Goal: Answer question/provide support

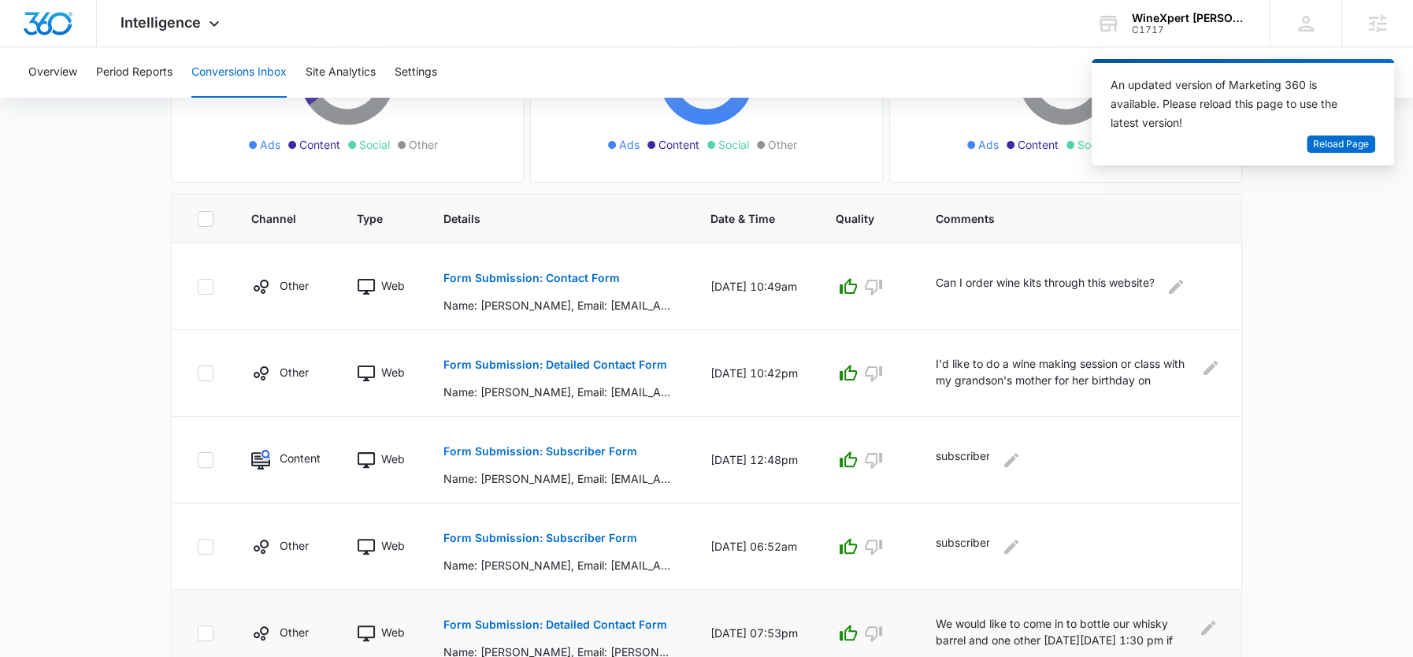
scroll to position [243, 0]
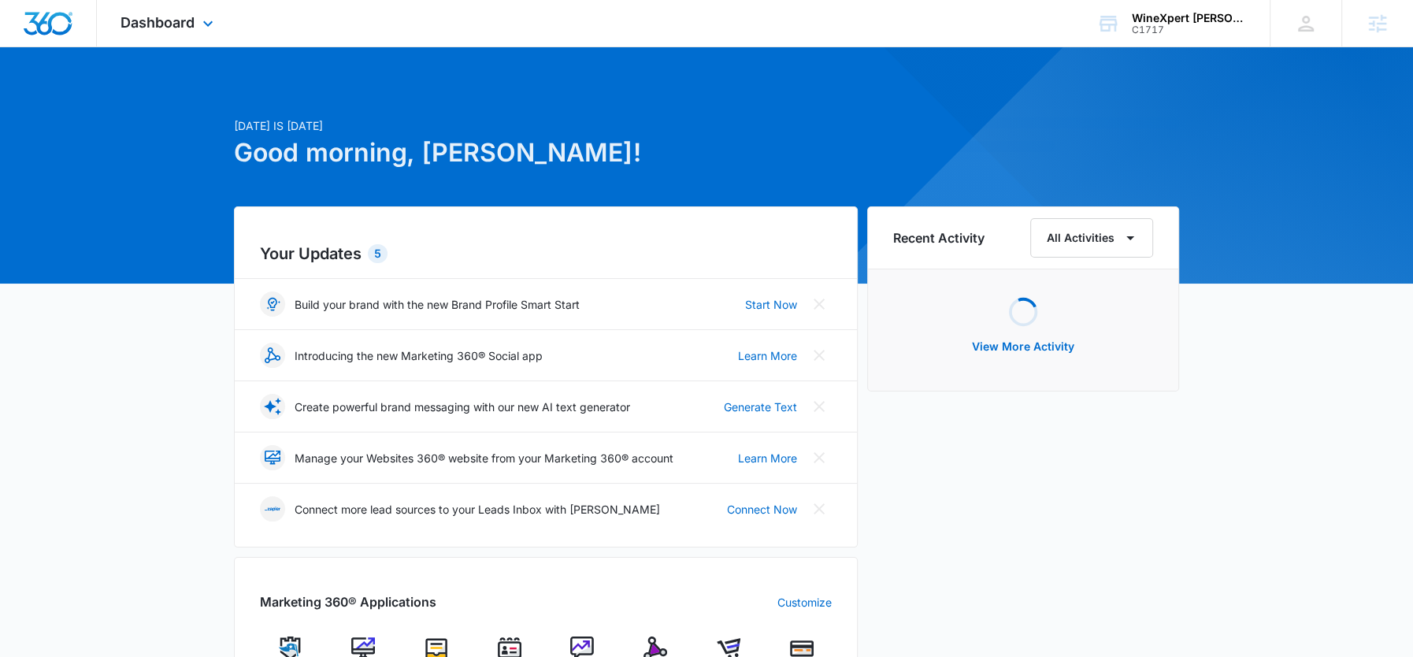
click at [173, 46] on div "Dashboard Apps Reputation Websites Forms CRM Email Social Shop Payments Content…" at bounding box center [169, 23] width 144 height 46
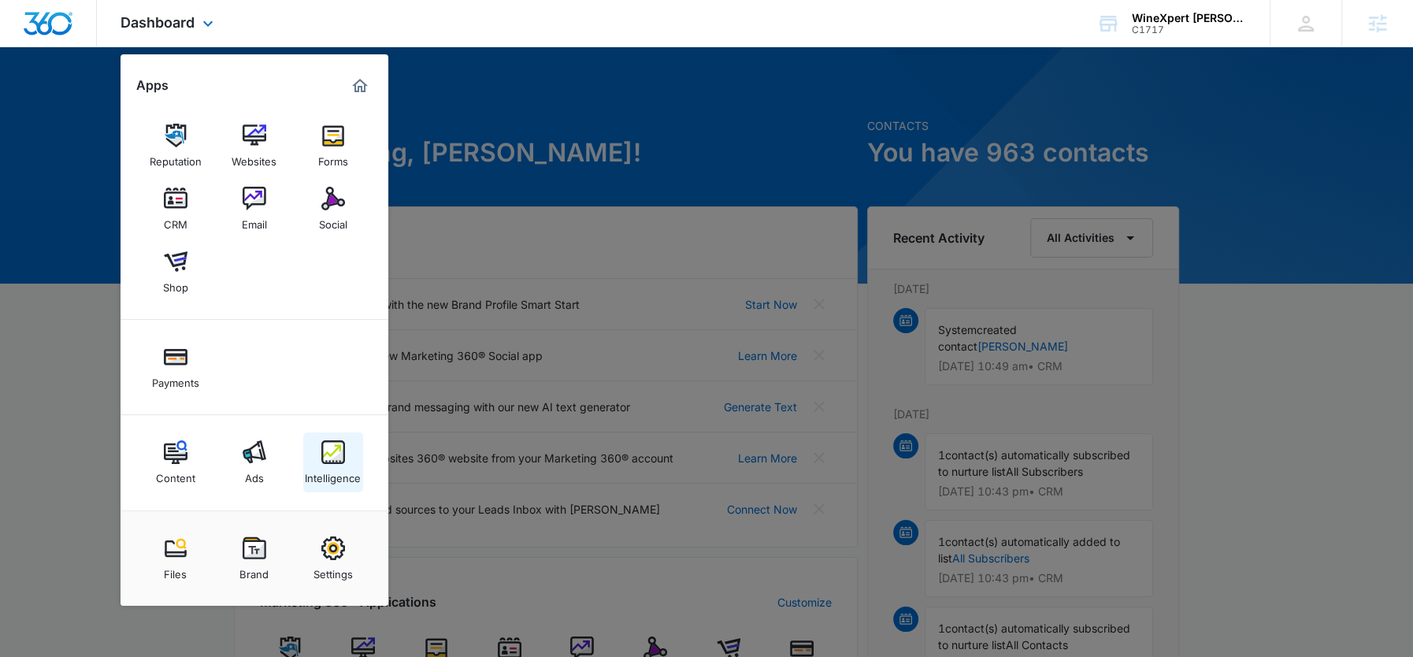
click at [333, 463] on img at bounding box center [333, 452] width 24 height 24
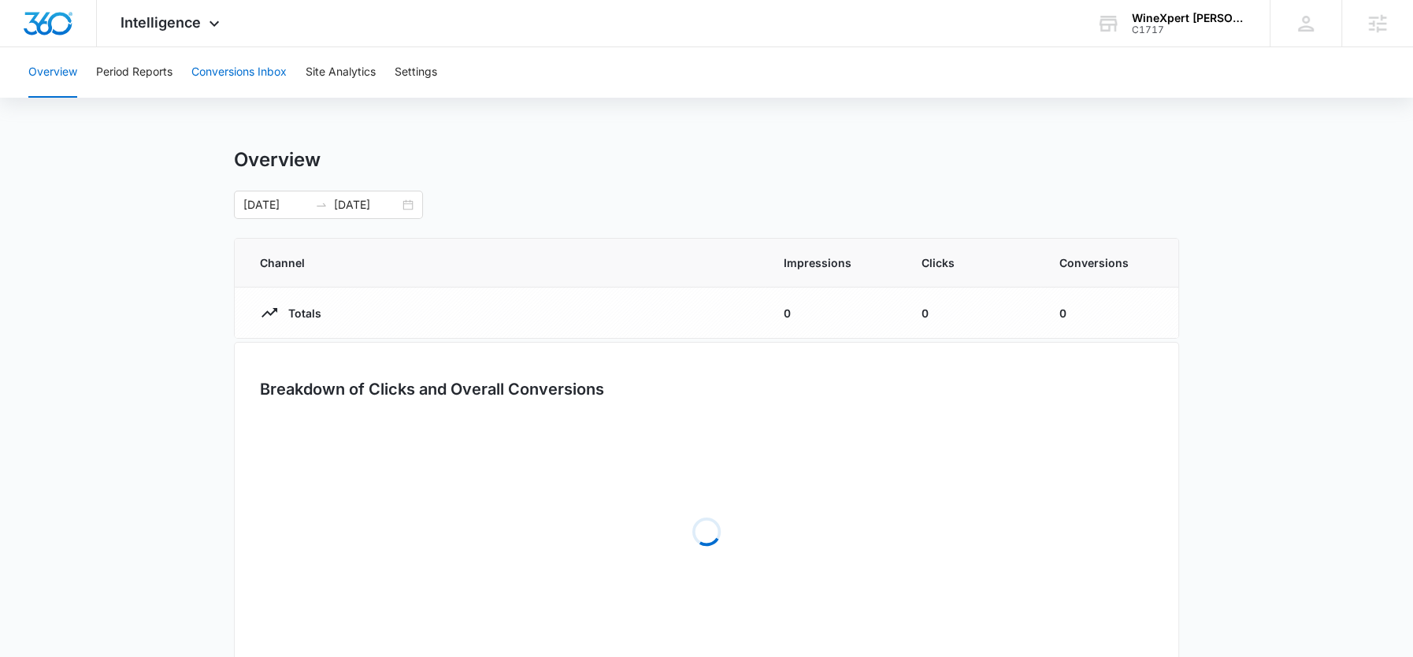
click at [236, 79] on button "Conversions Inbox" at bounding box center [238, 72] width 95 height 50
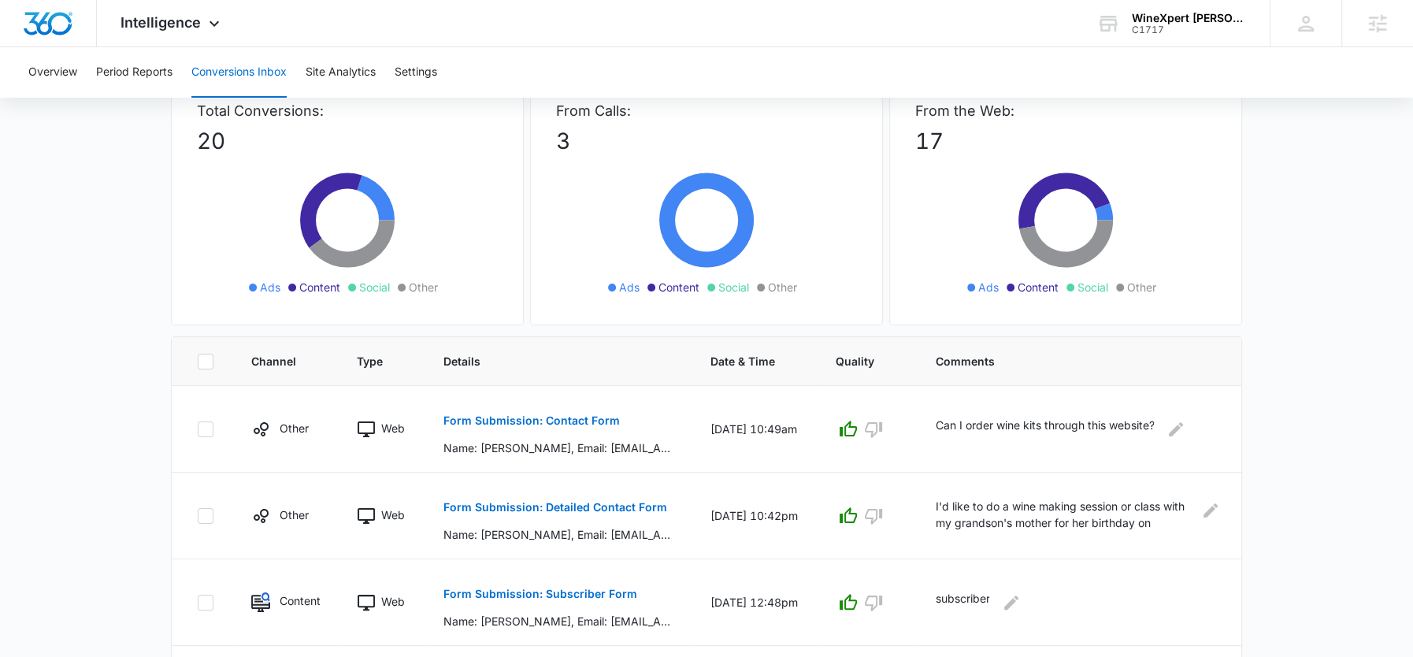
scroll to position [111, 0]
click at [211, 25] on icon at bounding box center [214, 27] width 19 height 19
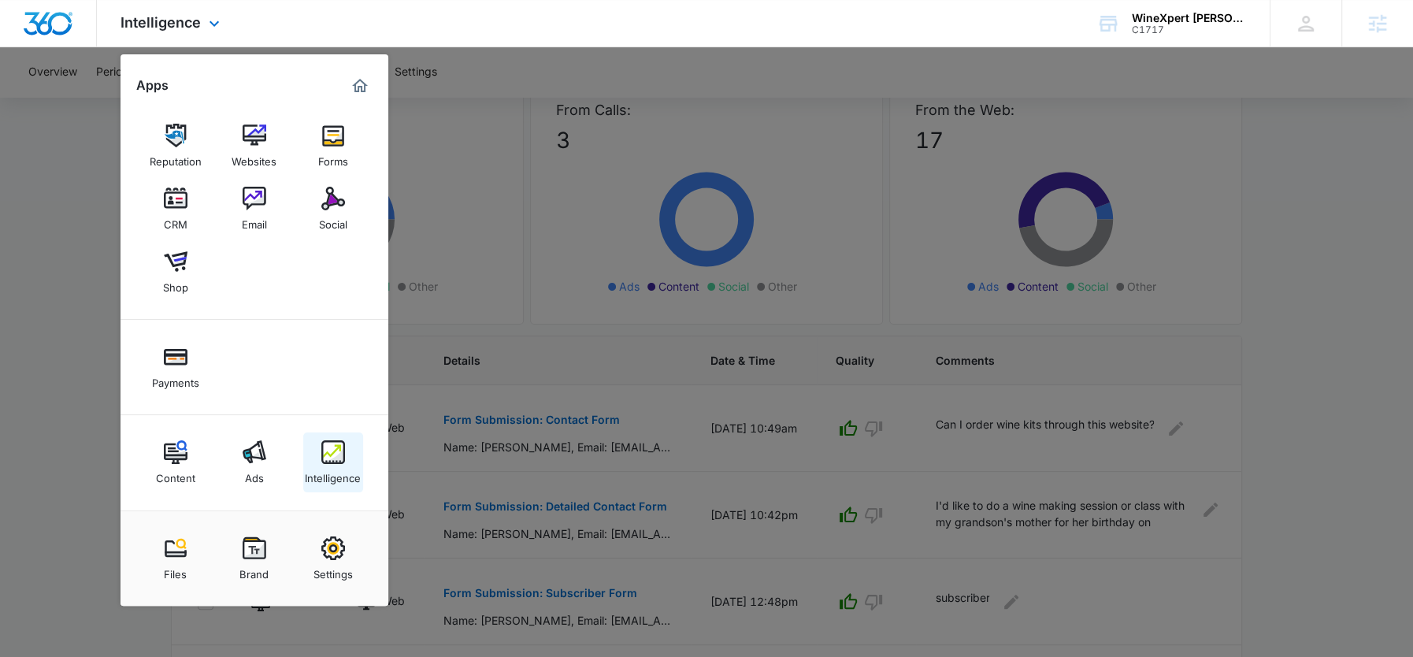
click at [333, 453] on img at bounding box center [333, 452] width 24 height 24
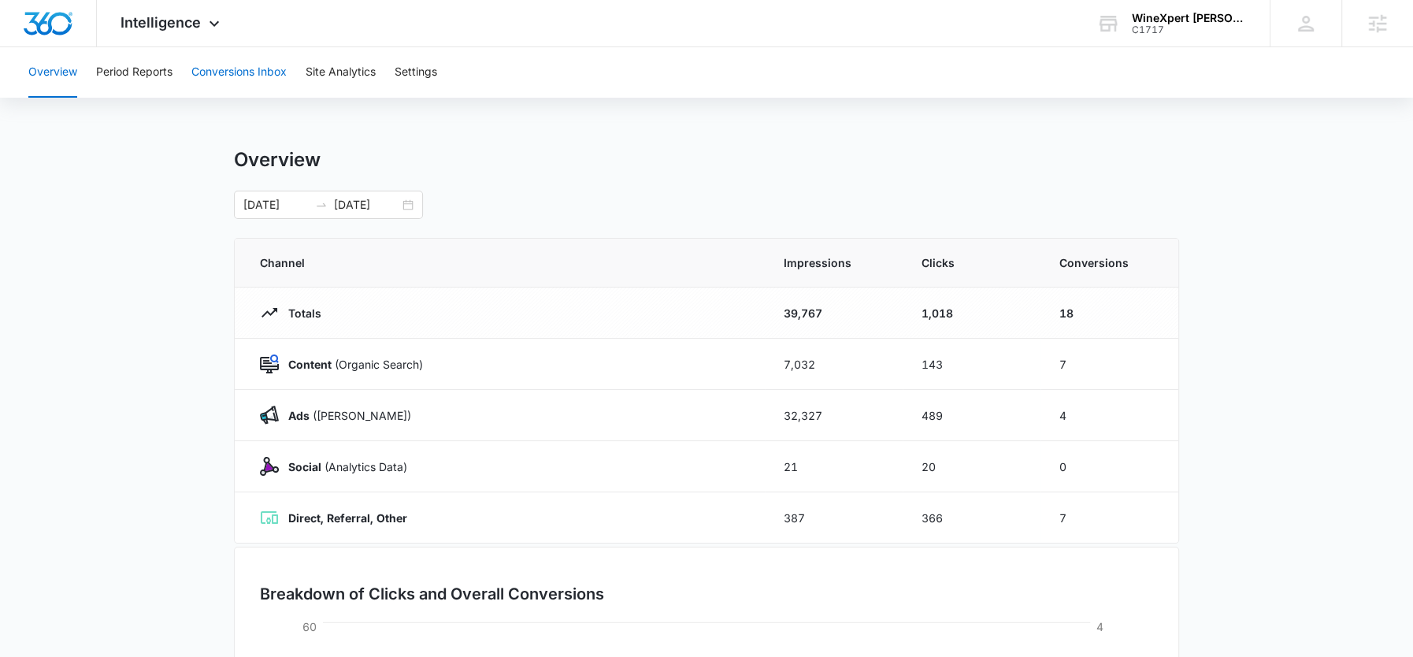
click at [251, 72] on button "Conversions Inbox" at bounding box center [238, 72] width 95 height 50
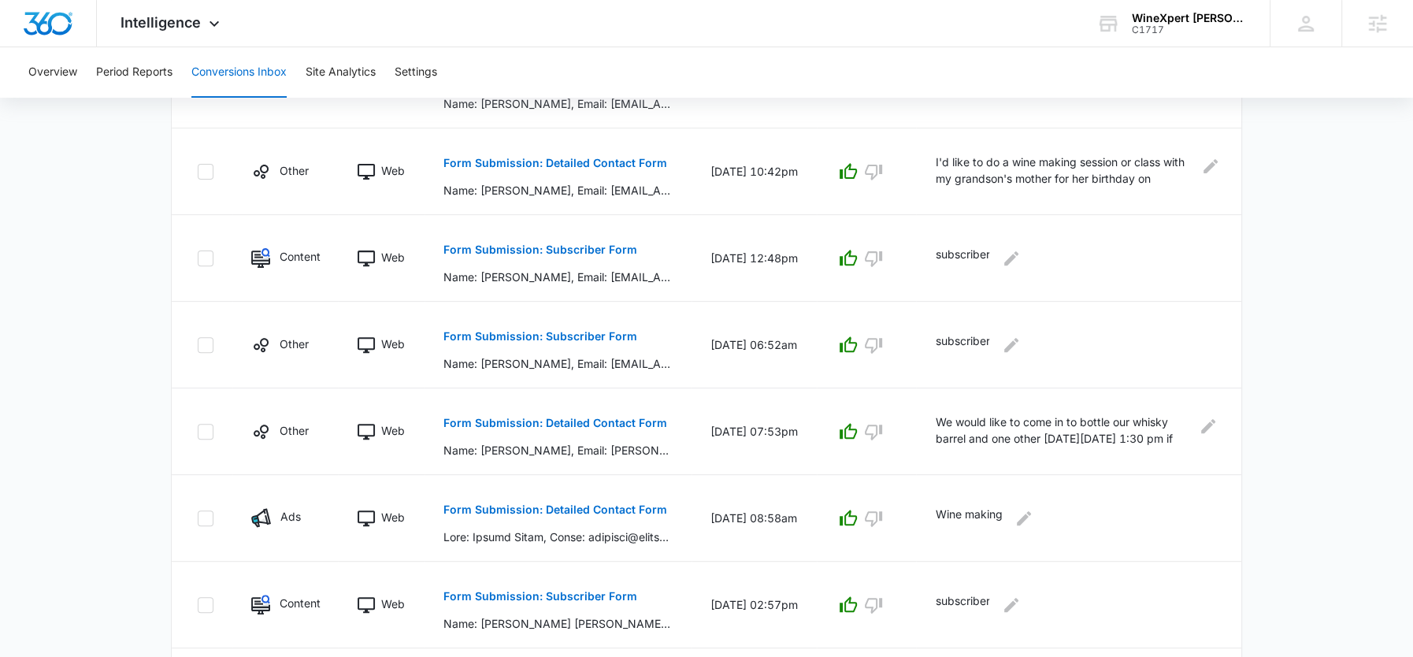
scroll to position [450, 0]
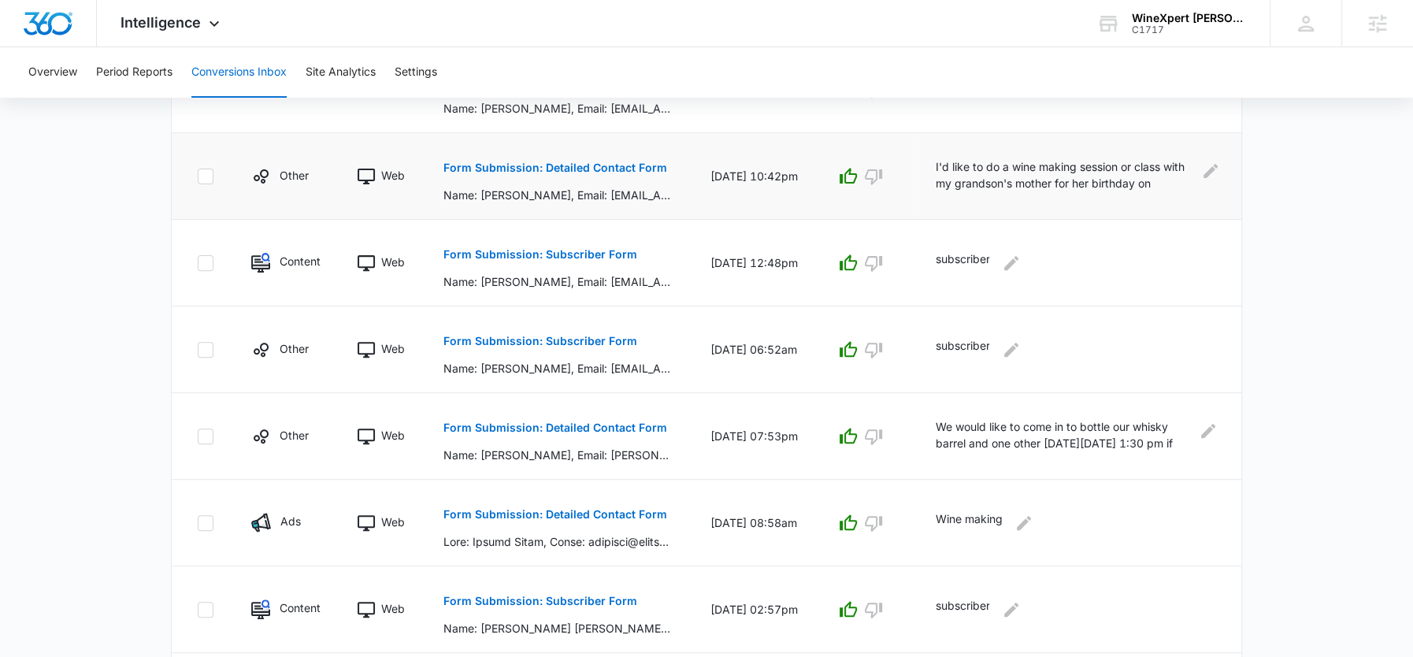
click at [1063, 179] on p "I'd like to do a wine making session or class with my grandson's mother for her…" at bounding box center [1065, 175] width 261 height 35
click at [1207, 171] on icon "Edit Comments" at bounding box center [1211, 171] width 14 height 14
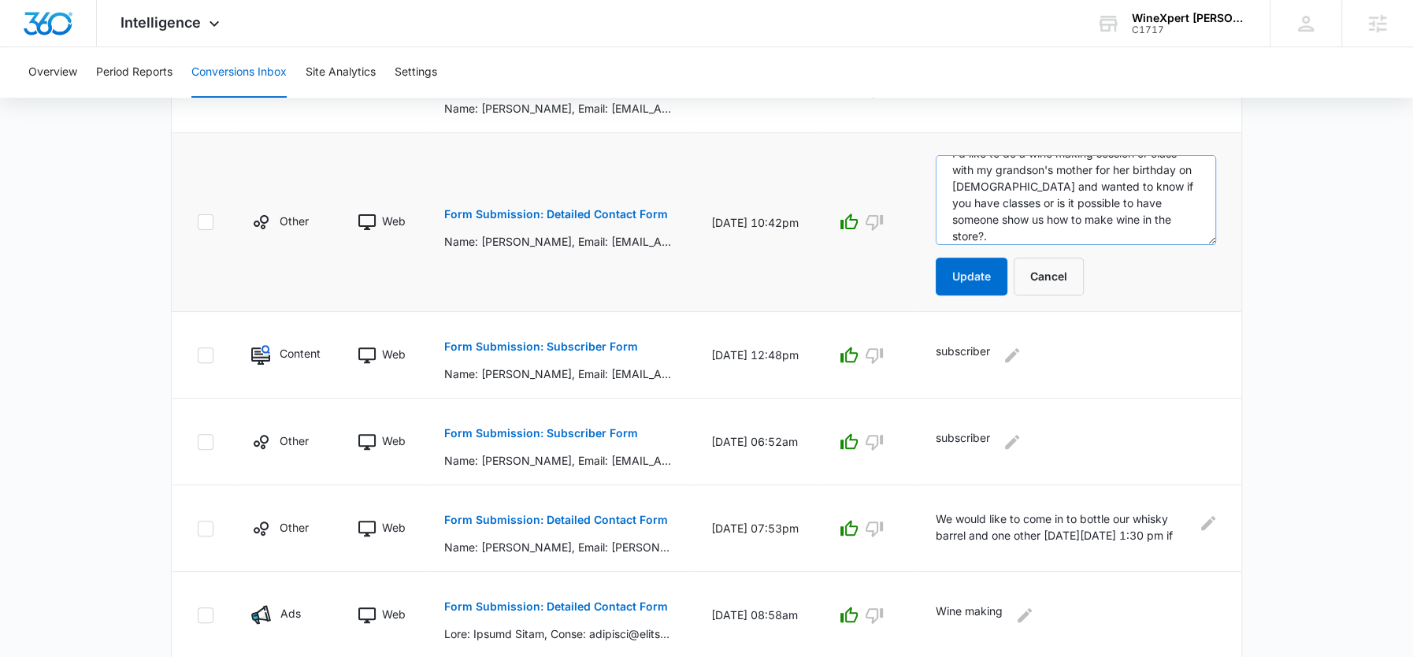
scroll to position [24, 0]
click at [1037, 232] on textarea "I'd like to do a wine making session or class with my grandson's mother for her…" at bounding box center [1076, 200] width 280 height 90
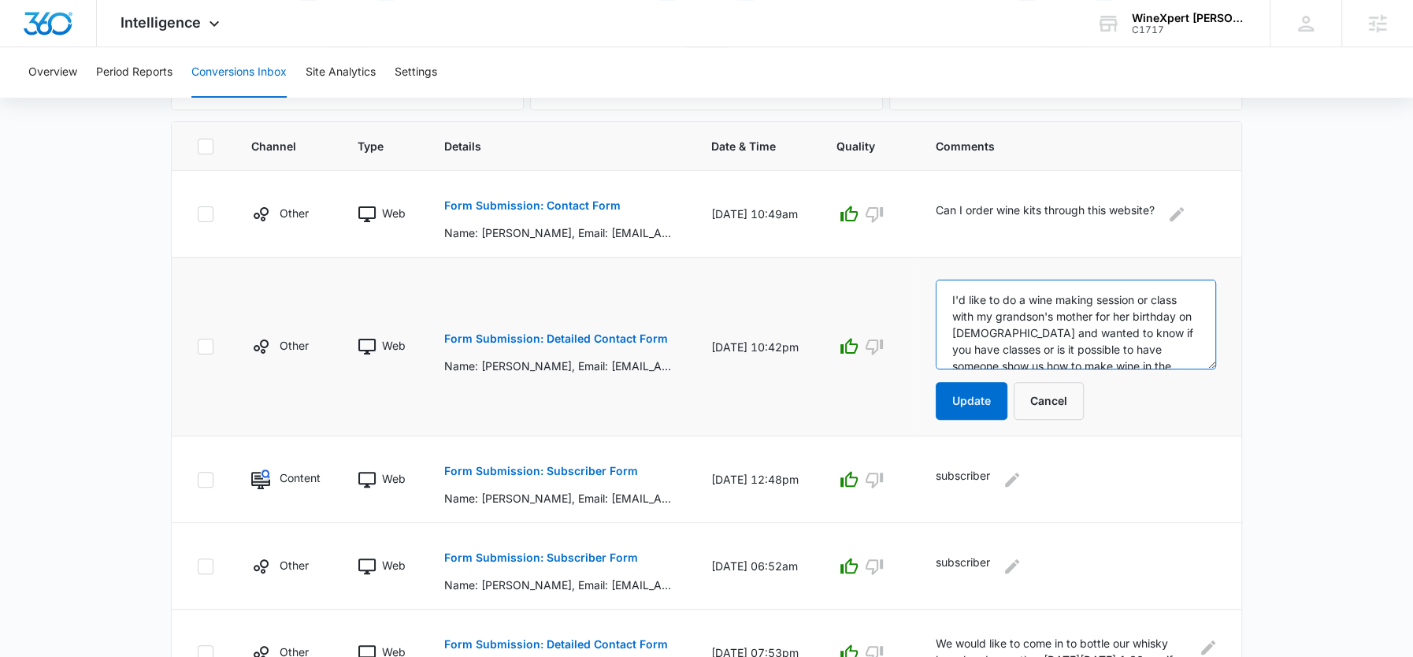
scroll to position [332, 0]
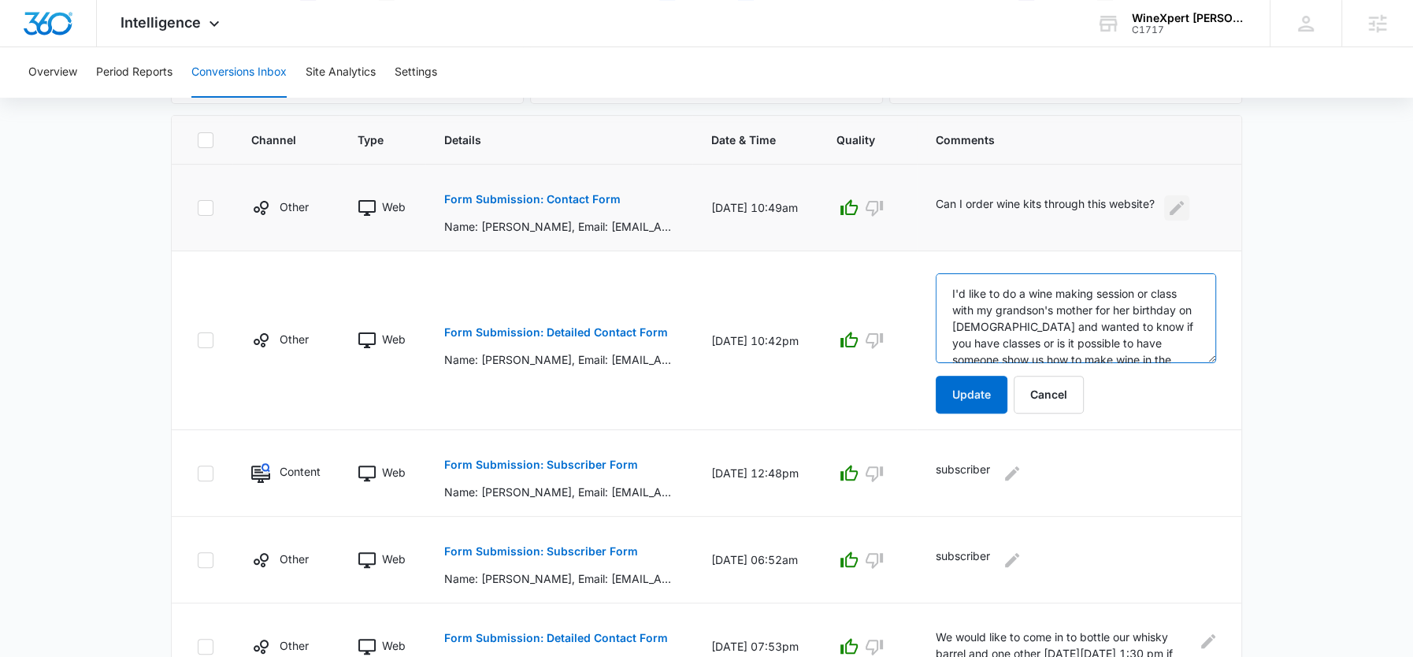
type textarea "I'd like to do a wine making session or class with my grandson's mother for her…"
click at [1185, 203] on icon "Edit Comments" at bounding box center [1176, 208] width 19 height 19
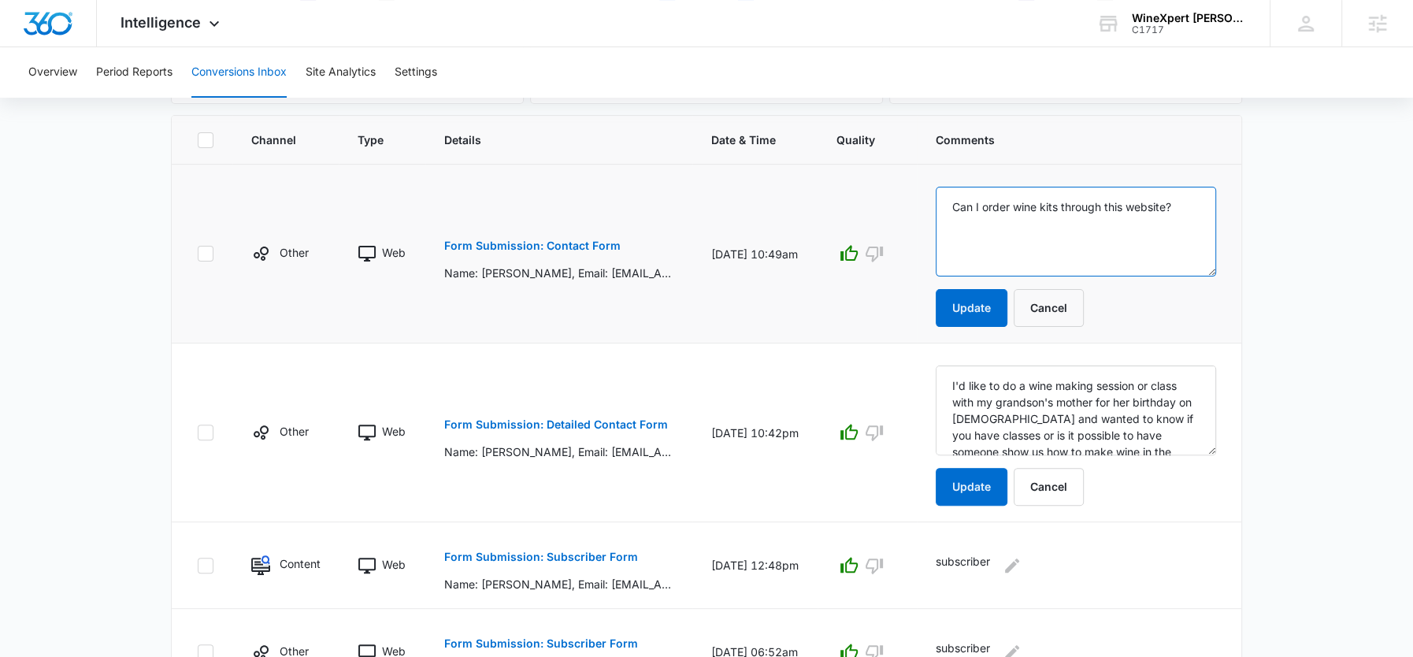
click at [1185, 203] on textarea "Can I order wine kits through this website?" at bounding box center [1076, 232] width 280 height 90
type textarea "Can I order wine kits through this website? -- asking to ship it -- from the US"
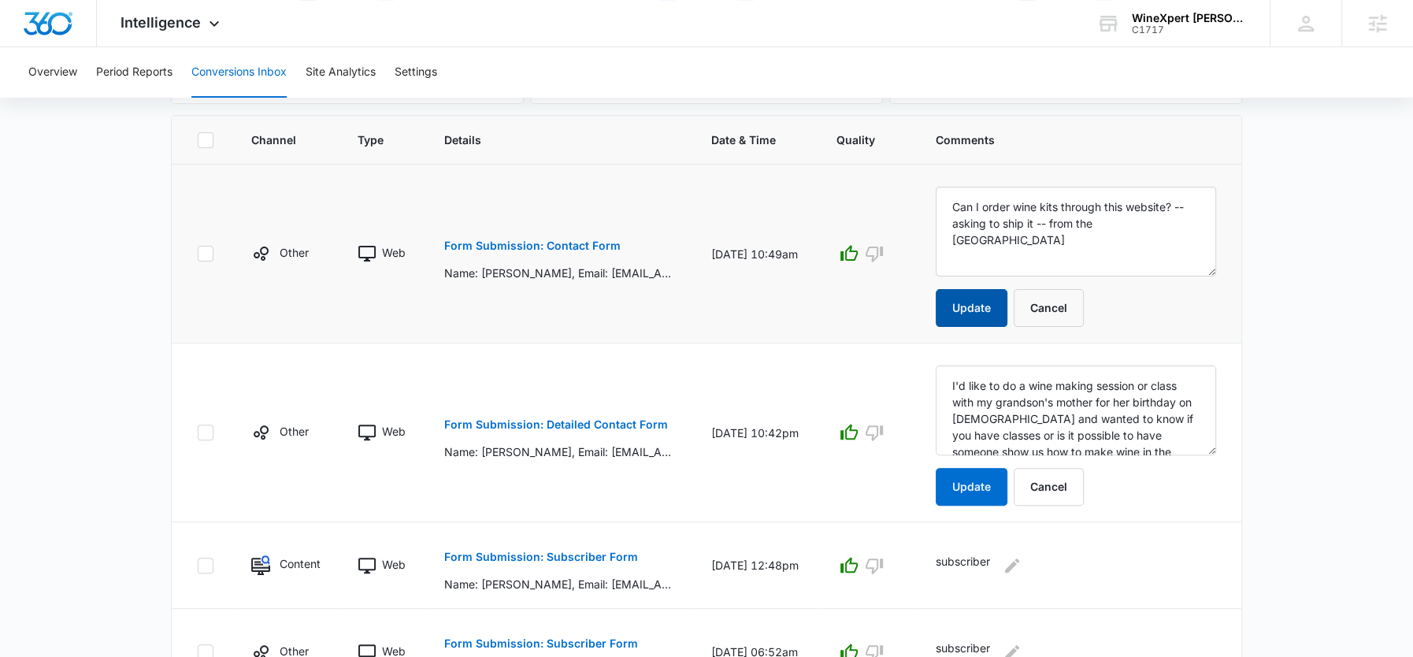
click at [952, 316] on button "Update" at bounding box center [972, 308] width 72 height 38
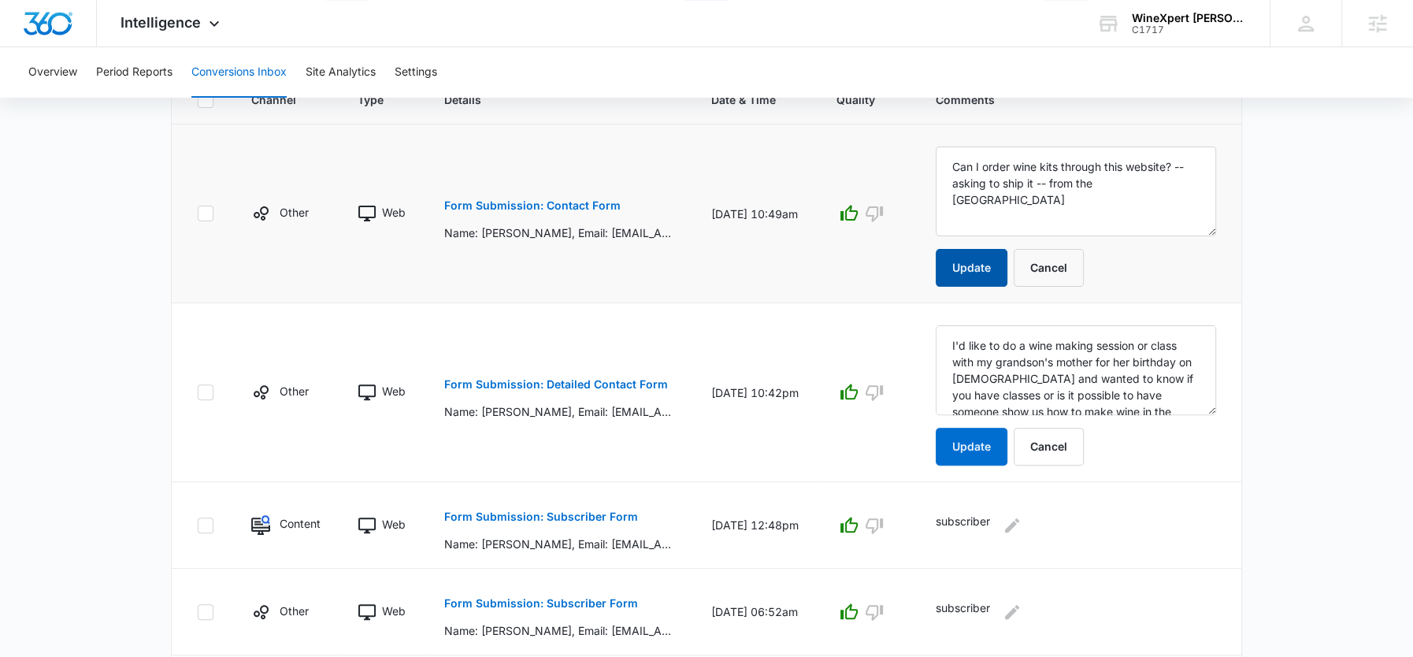
scroll to position [380, 0]
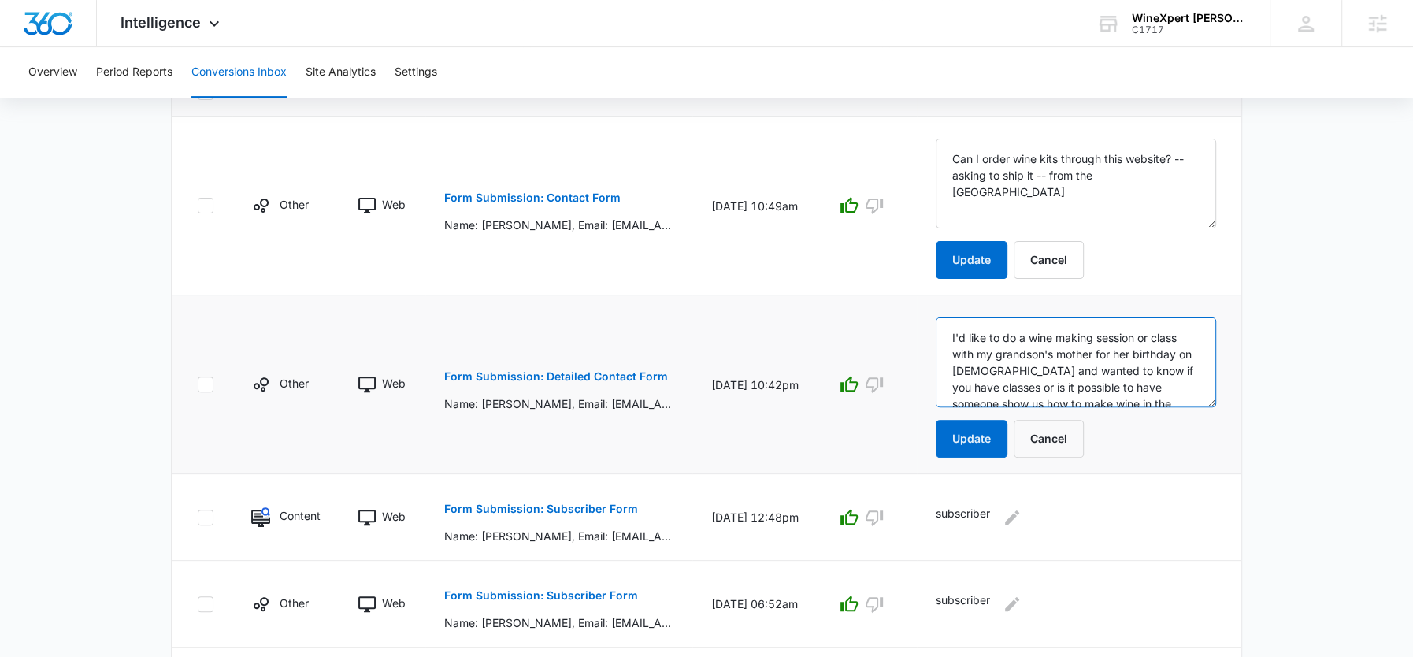
click at [1035, 379] on textarea "I'd like to do a wine making session or class with my grandson's mother for her…" at bounding box center [1076, 362] width 280 height 90
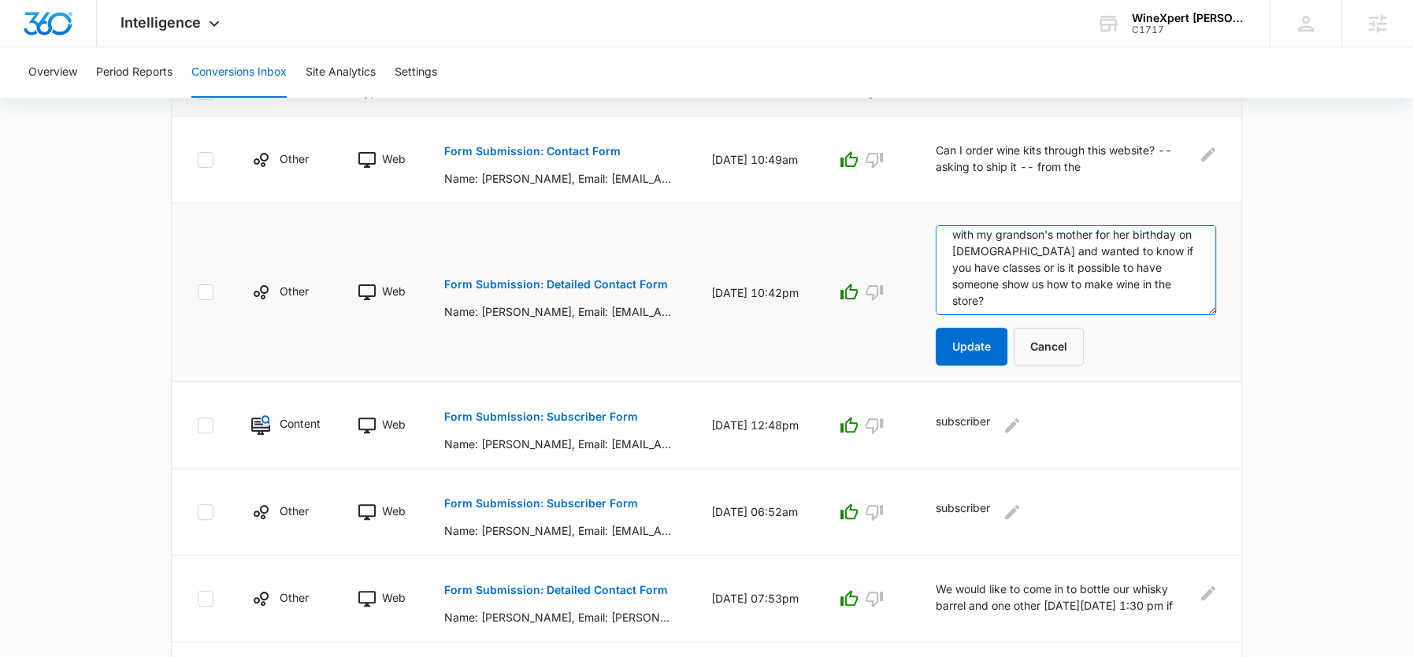
scroll to position [32, 0]
click at [1047, 295] on textarea "I'd like to do a wine making session or class with my grandson's mother for her…" at bounding box center [1076, 270] width 280 height 90
type textarea "I'd like to do a wine making session or class with my grandson's mother for her…"
click at [990, 343] on button "Update" at bounding box center [972, 347] width 72 height 38
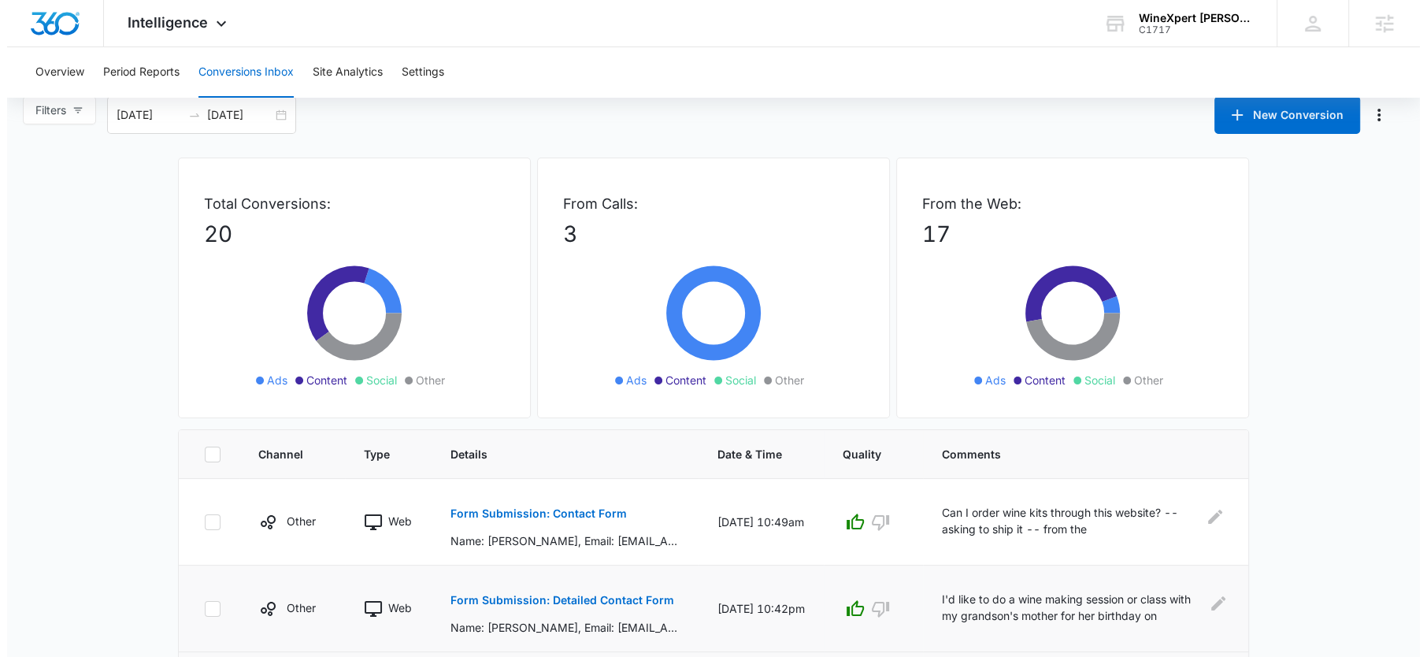
scroll to position [0, 0]
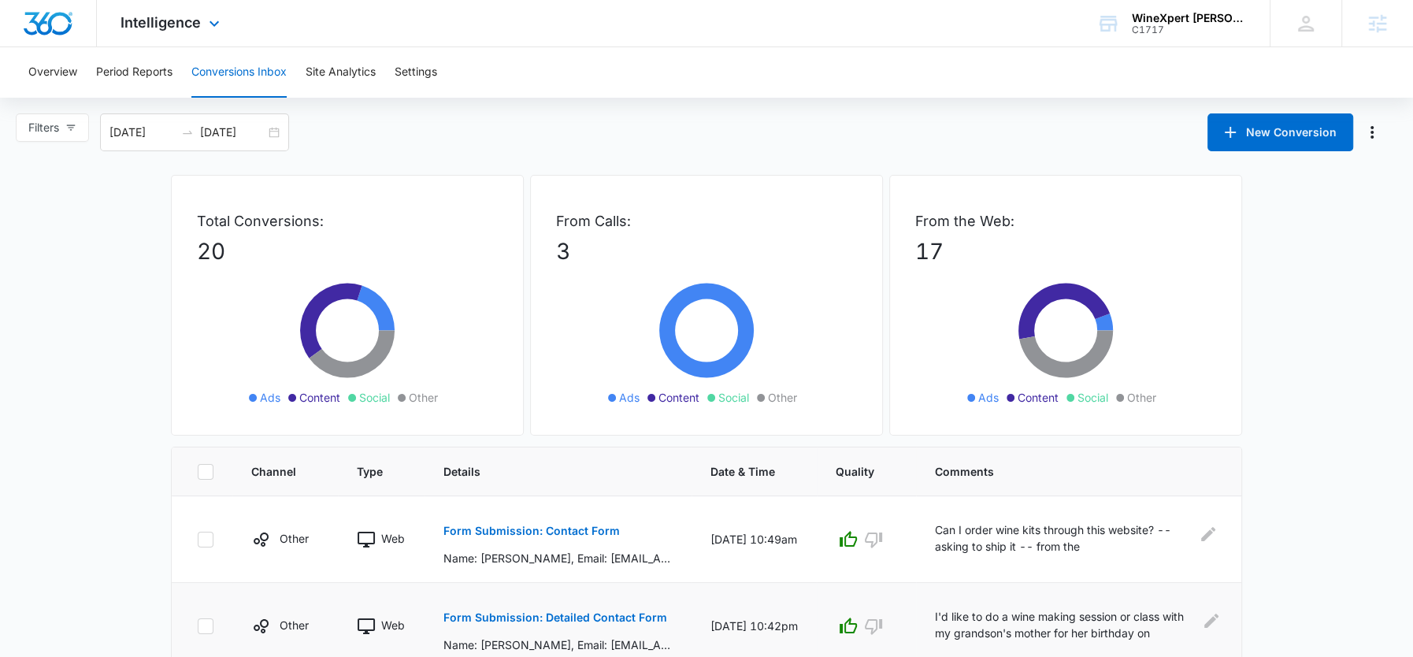
click at [143, 9] on div "Intelligence Apps Reputation Websites Forms CRM Email Social Shop Payments Cont…" at bounding box center [172, 23] width 150 height 46
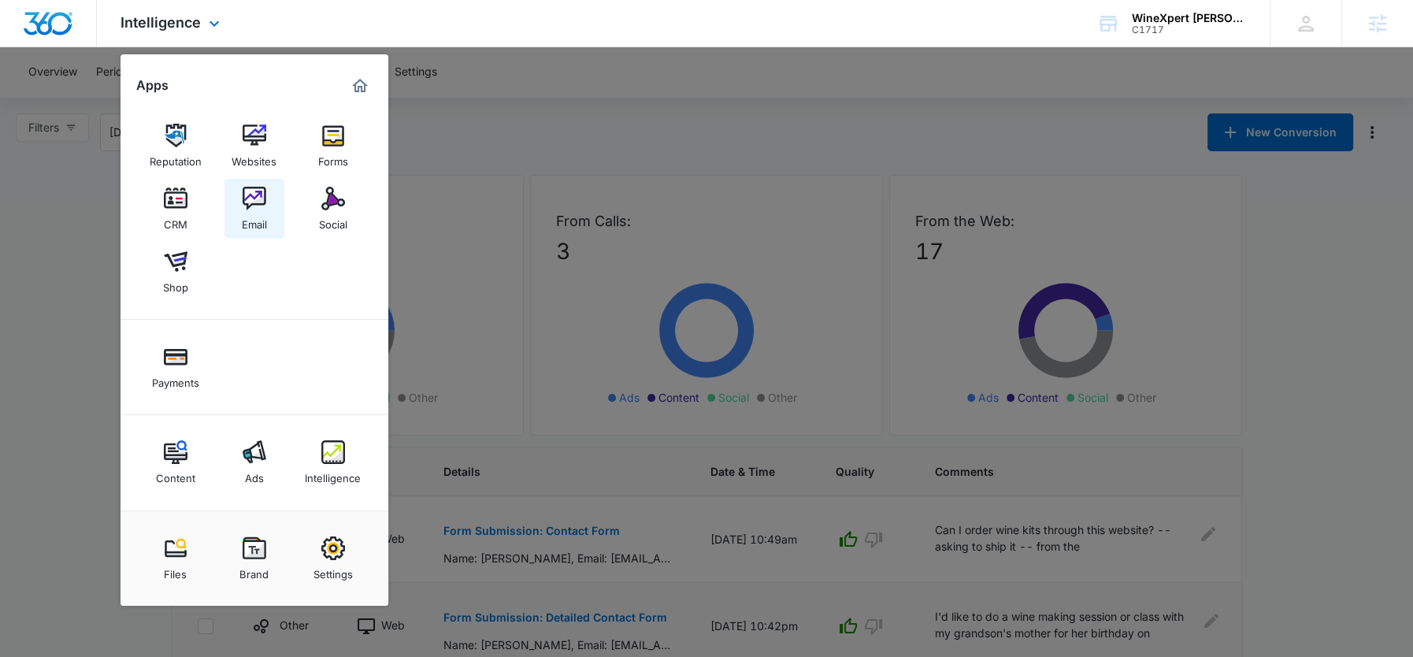
click at [260, 222] on div "Email" at bounding box center [254, 220] width 25 height 20
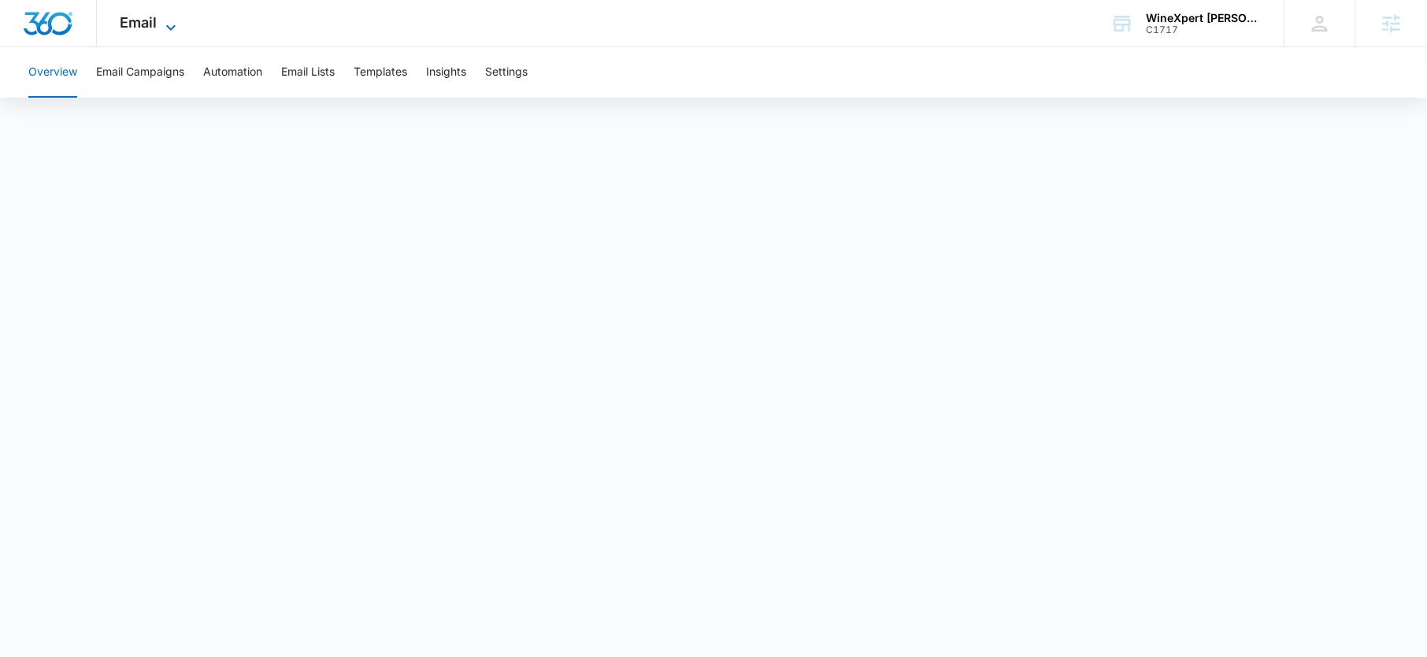
click at [154, 28] on span "Email" at bounding box center [139, 22] width 37 height 17
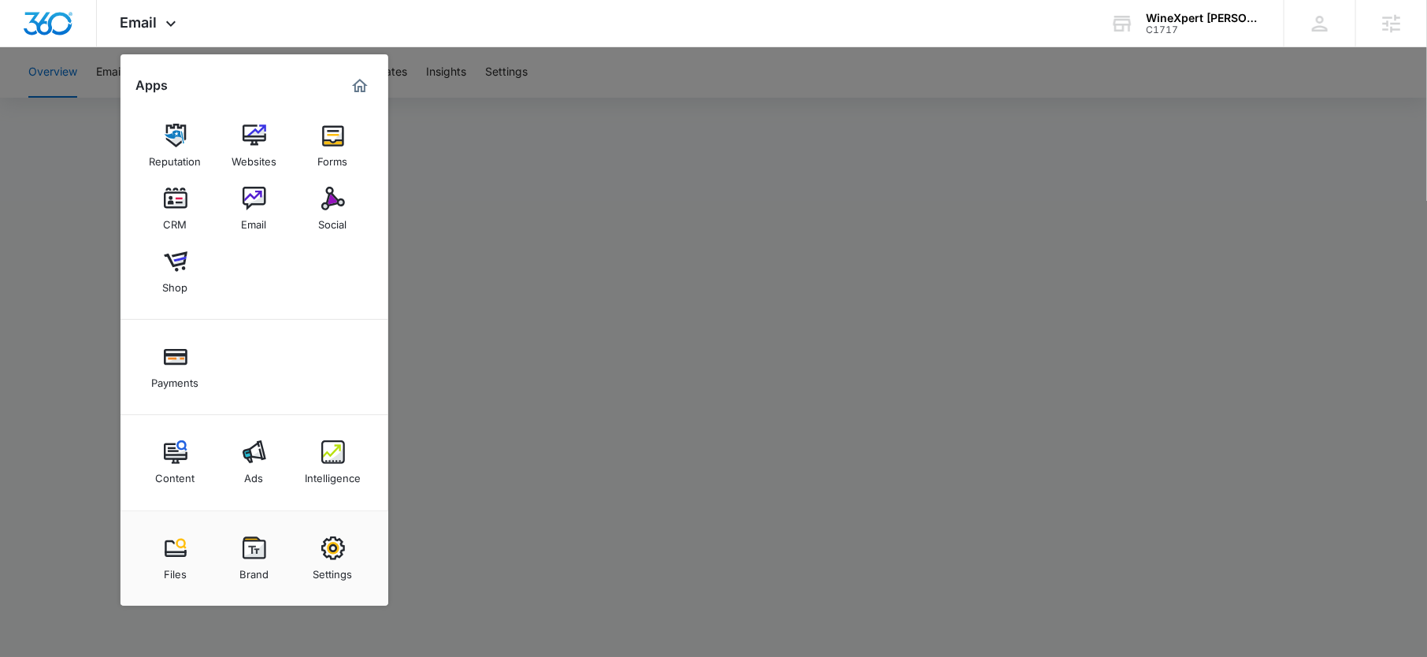
click at [403, 226] on div at bounding box center [713, 328] width 1427 height 657
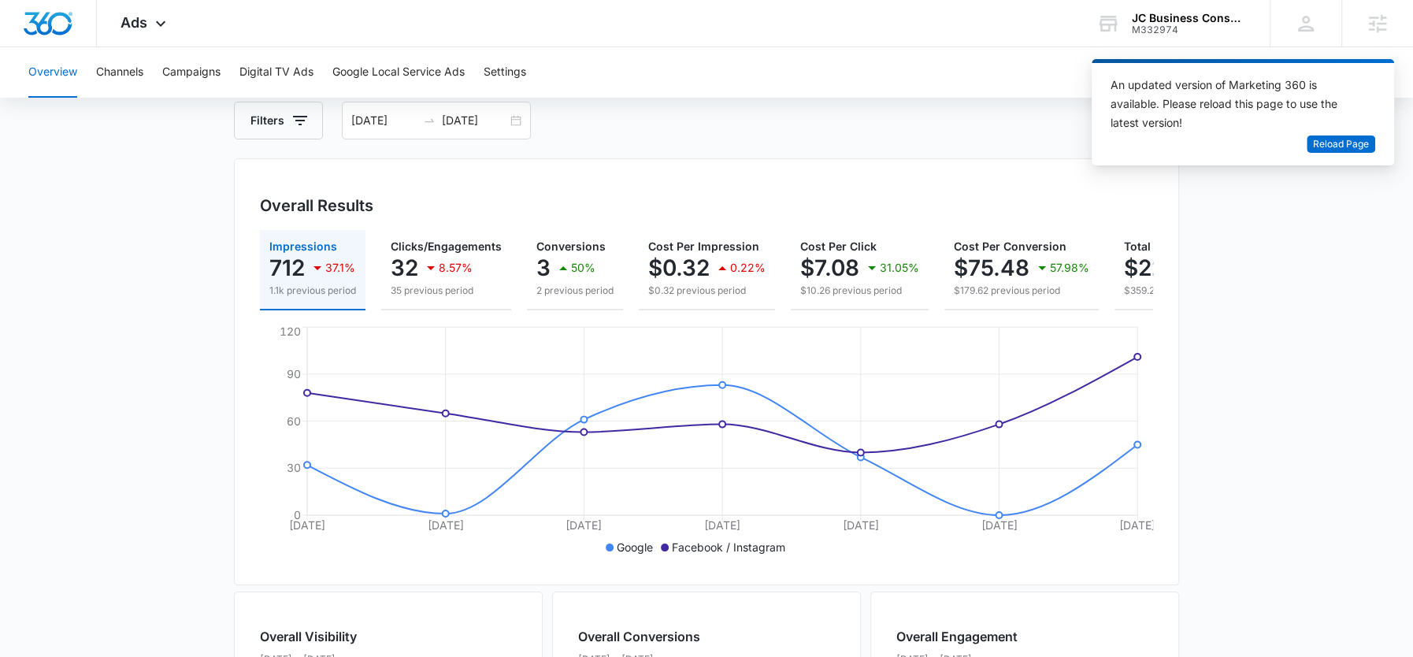
scroll to position [85, 0]
click at [153, 24] on icon at bounding box center [160, 27] width 19 height 19
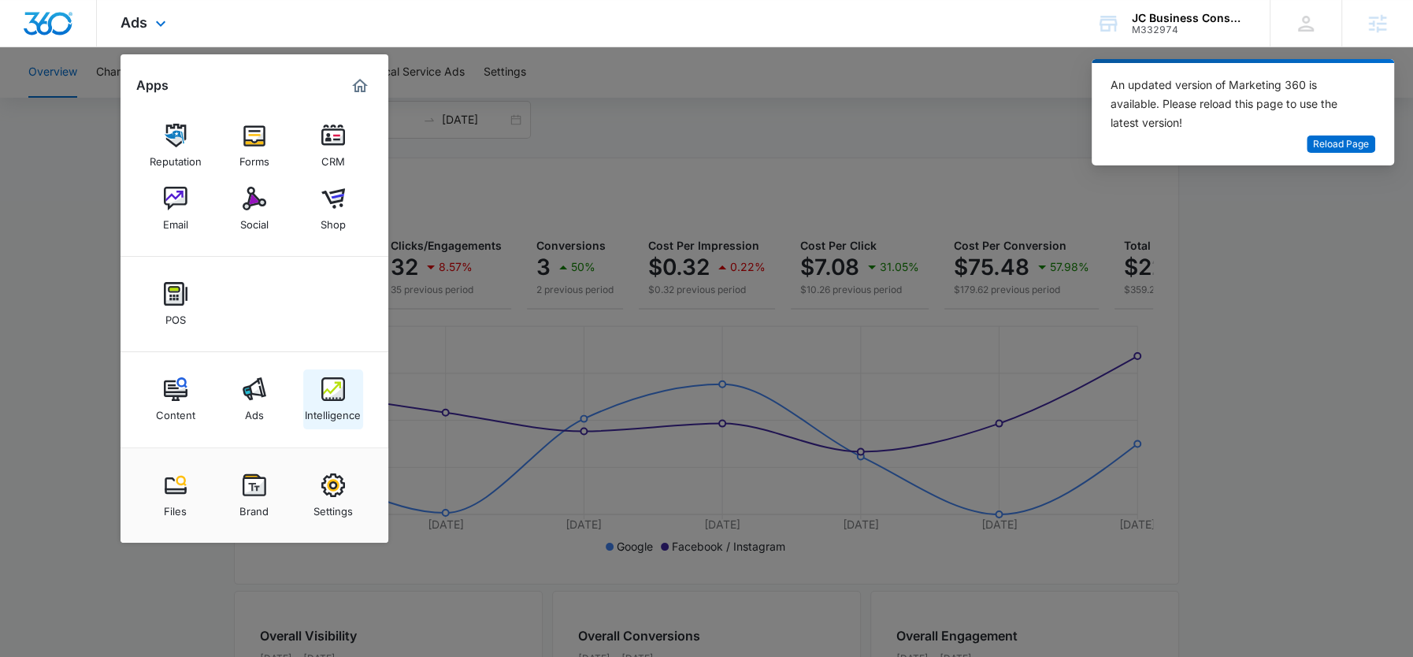
click at [345, 389] on link "Intelligence" at bounding box center [333, 399] width 60 height 60
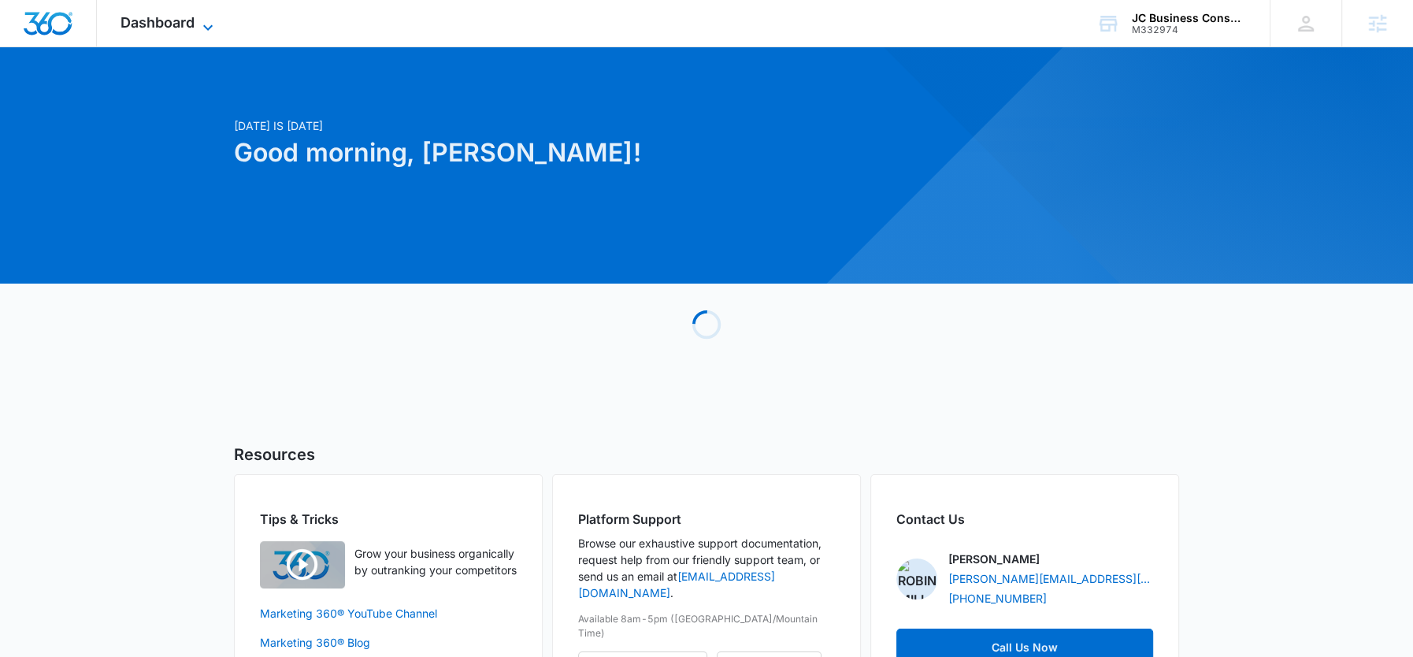
click at [193, 21] on span "Dashboard" at bounding box center [158, 22] width 74 height 17
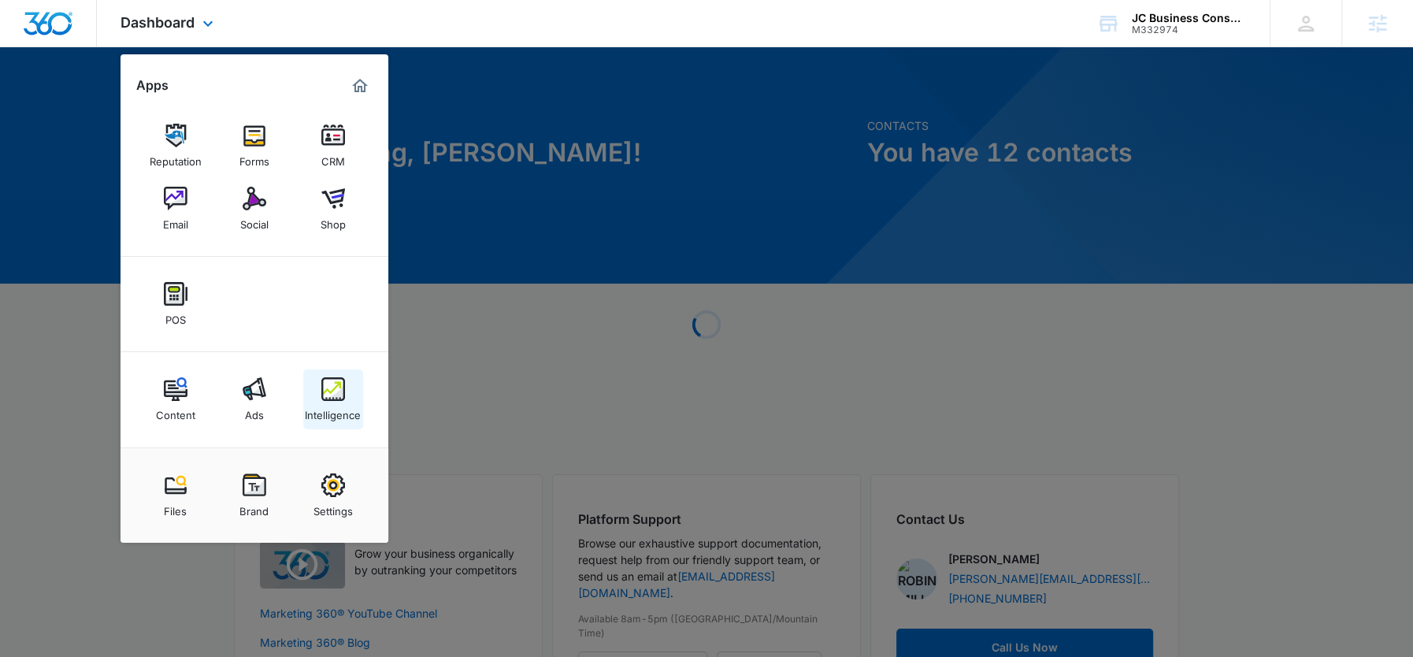
click at [330, 400] on img at bounding box center [333, 389] width 24 height 24
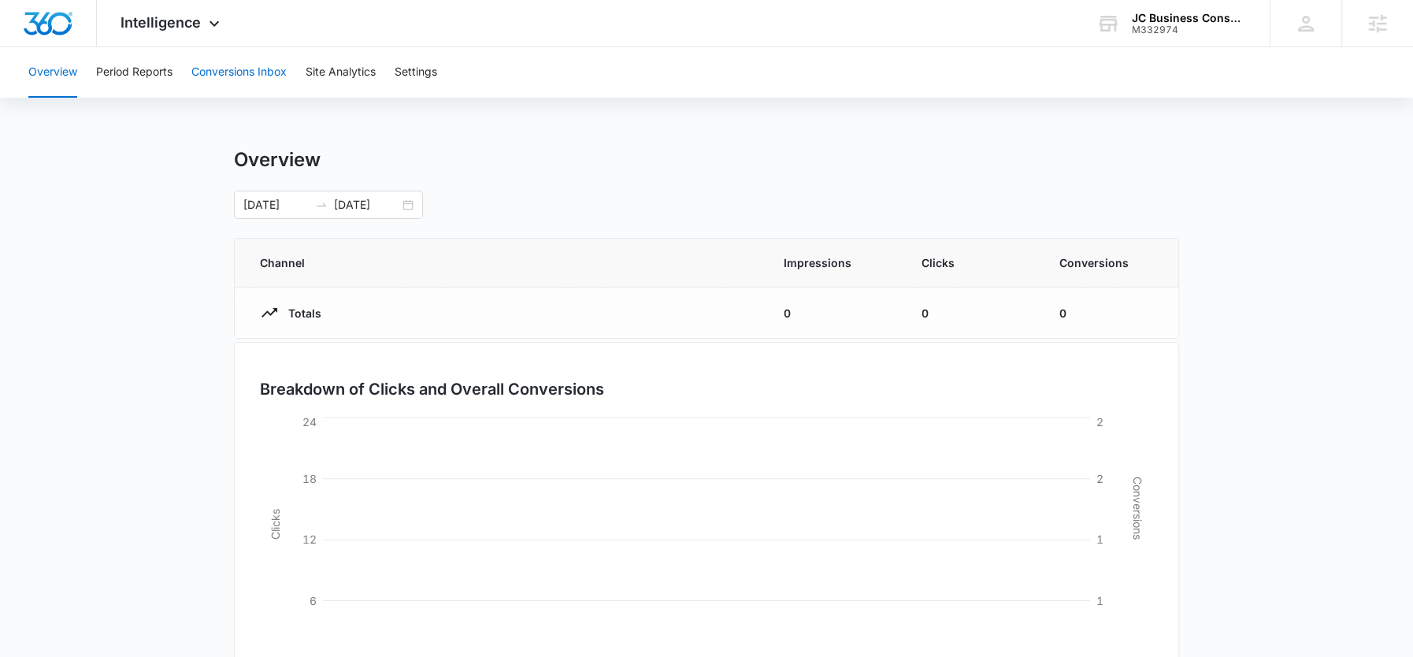
click at [256, 83] on button "Conversions Inbox" at bounding box center [238, 72] width 95 height 50
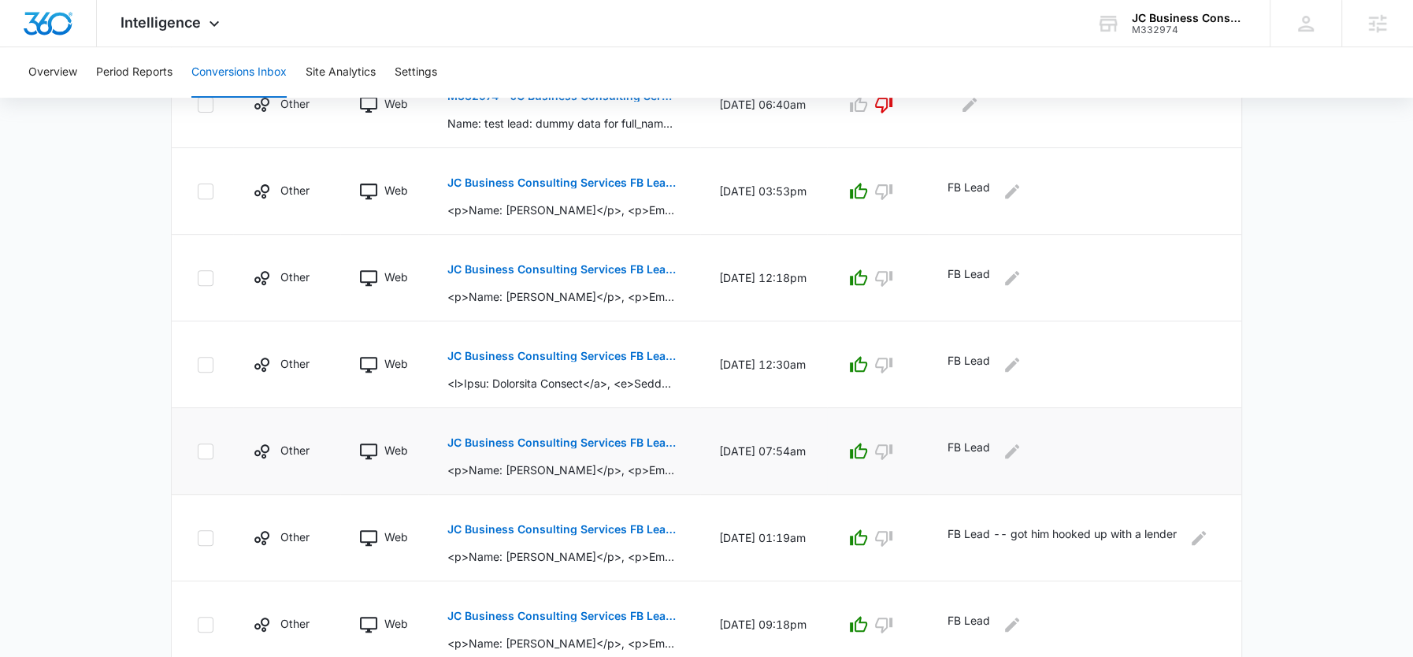
scroll to position [483, 0]
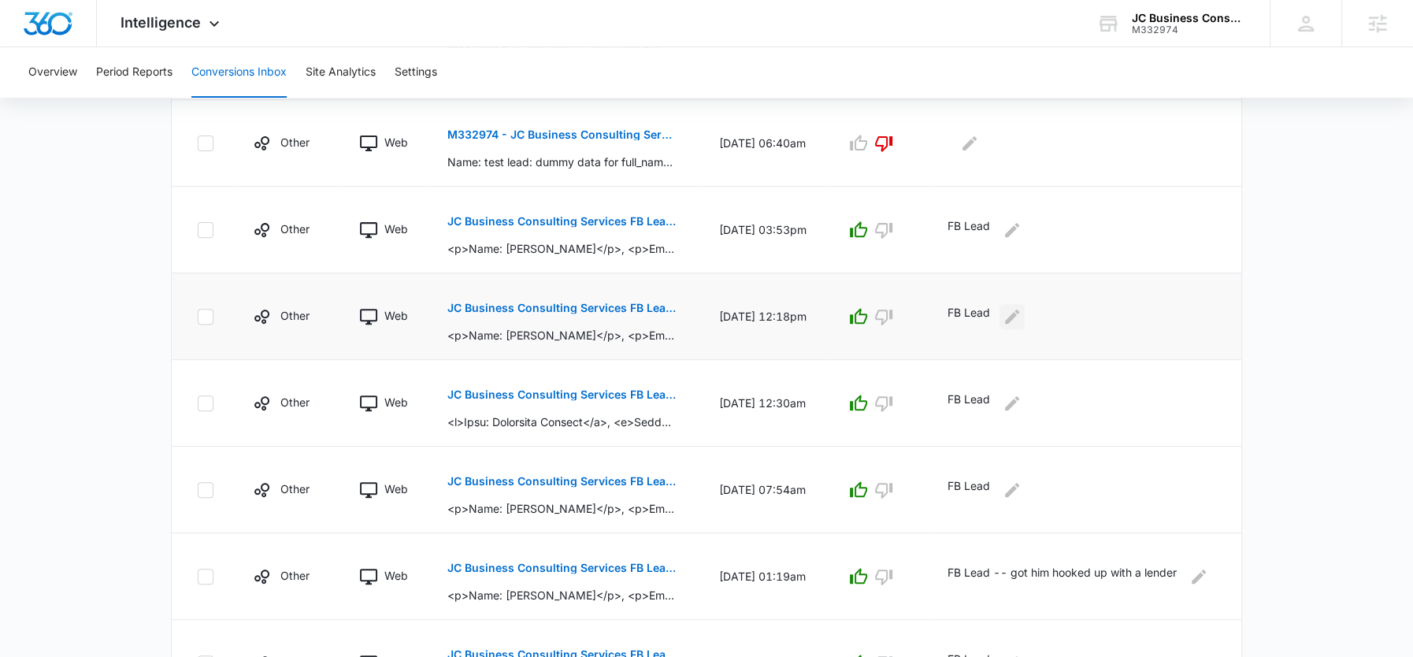
click at [1022, 307] on icon "Edit Comments" at bounding box center [1012, 316] width 19 height 19
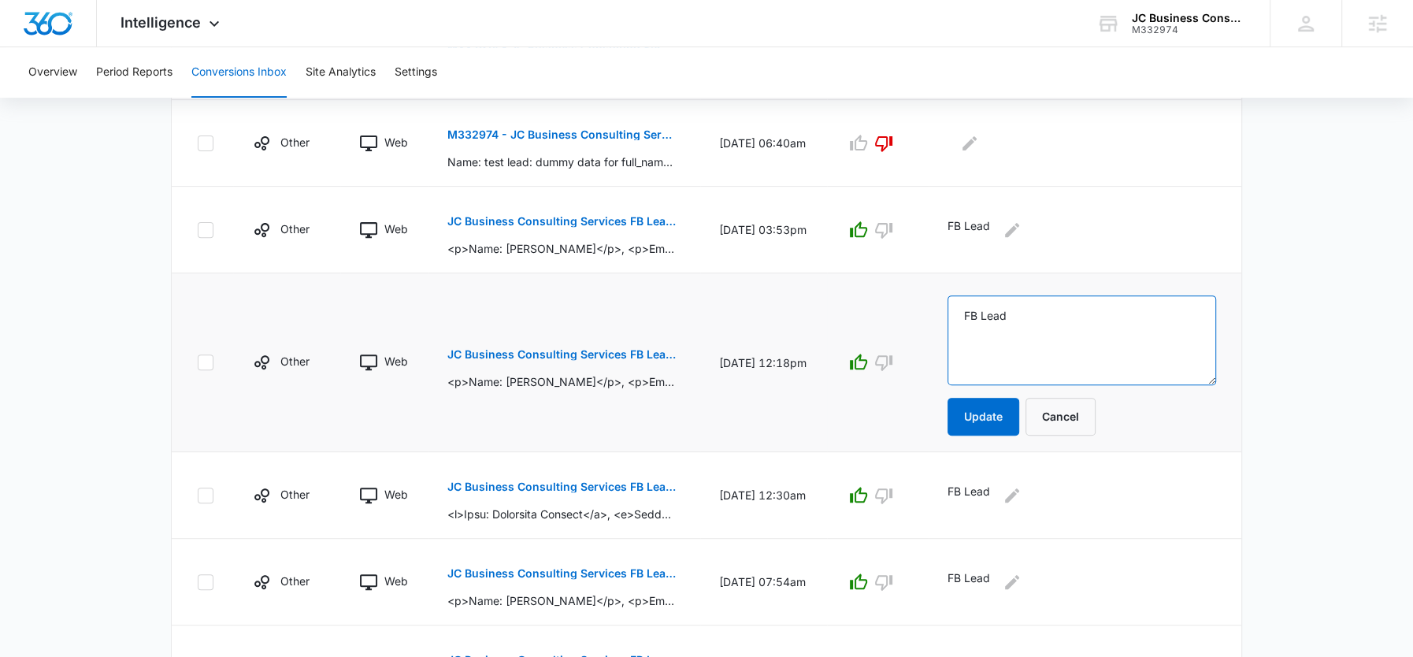
click at [1062, 305] on textarea "FB Lead" at bounding box center [1082, 340] width 269 height 90
type textarea "FB Lead -- waiting on her to fill out application"
click at [973, 426] on button "Update" at bounding box center [984, 417] width 72 height 38
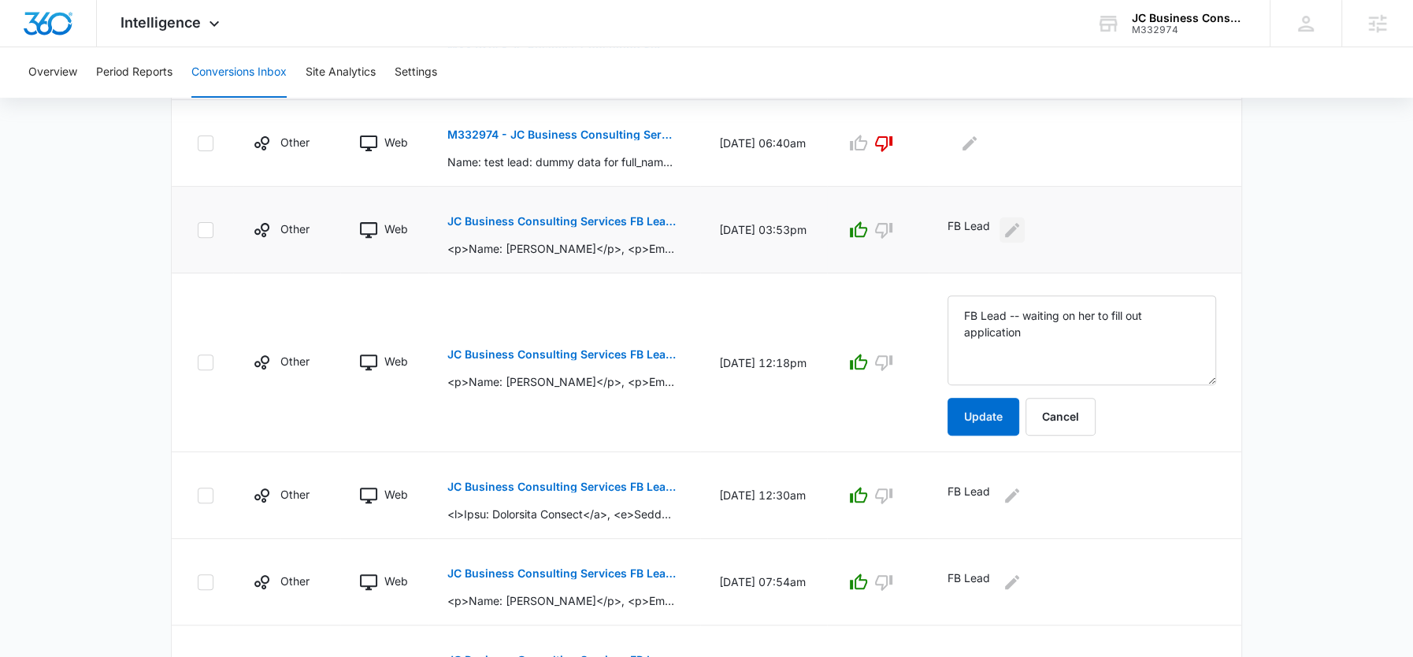
click at [1023, 237] on button "Edit Comments" at bounding box center [1012, 229] width 25 height 25
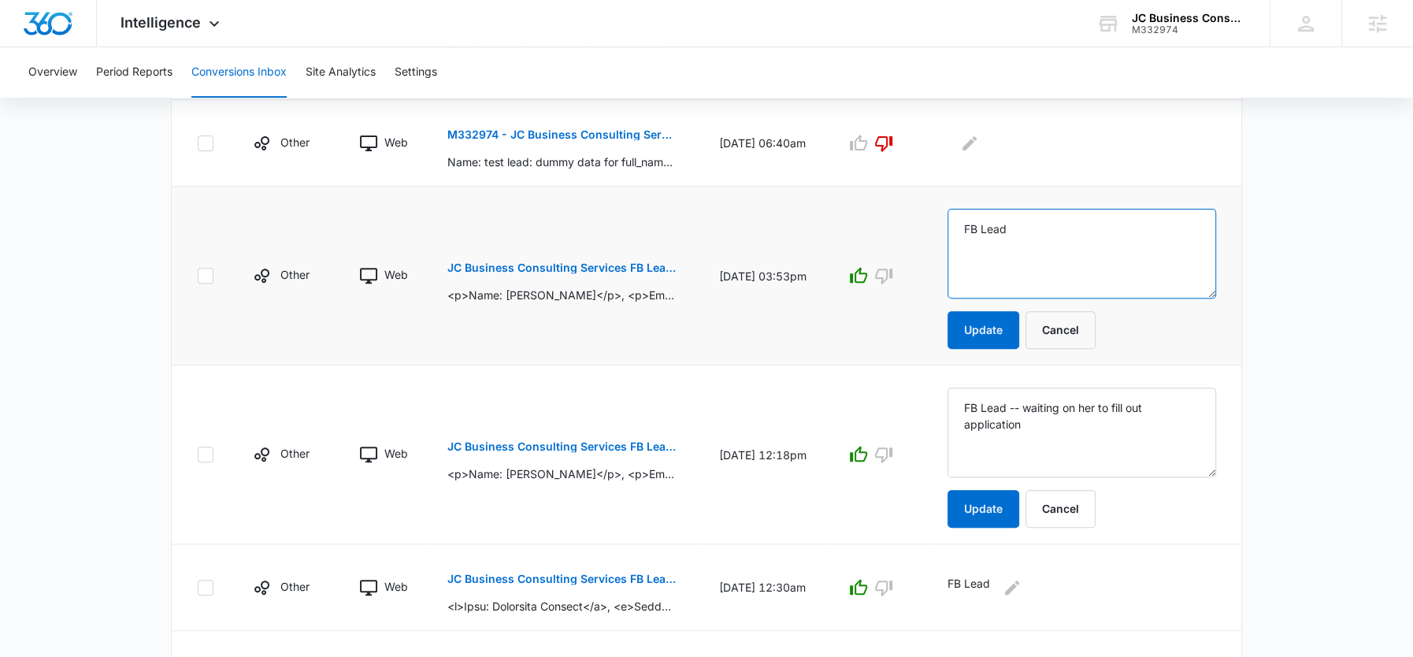
click at [1048, 236] on textarea "FB Lead" at bounding box center [1082, 254] width 269 height 90
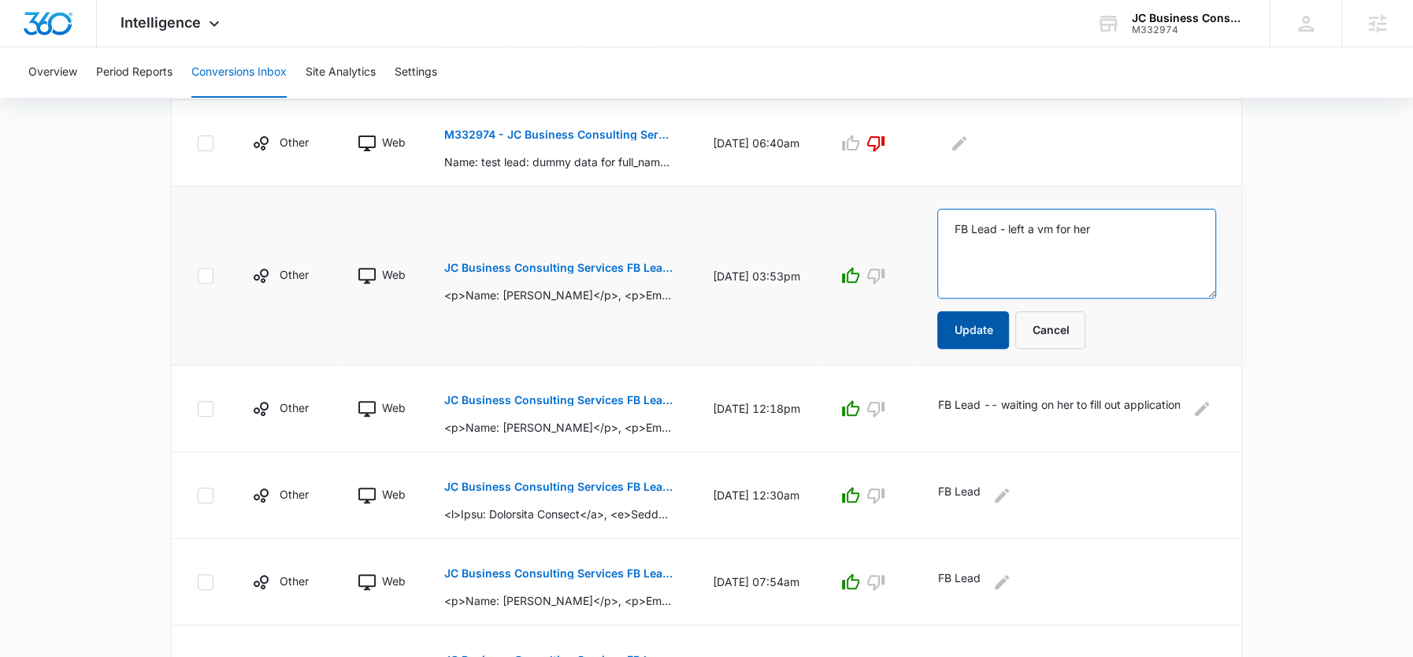
type textarea "FB Lead - left a vm for her"
click at [987, 321] on button "Update" at bounding box center [973, 330] width 72 height 38
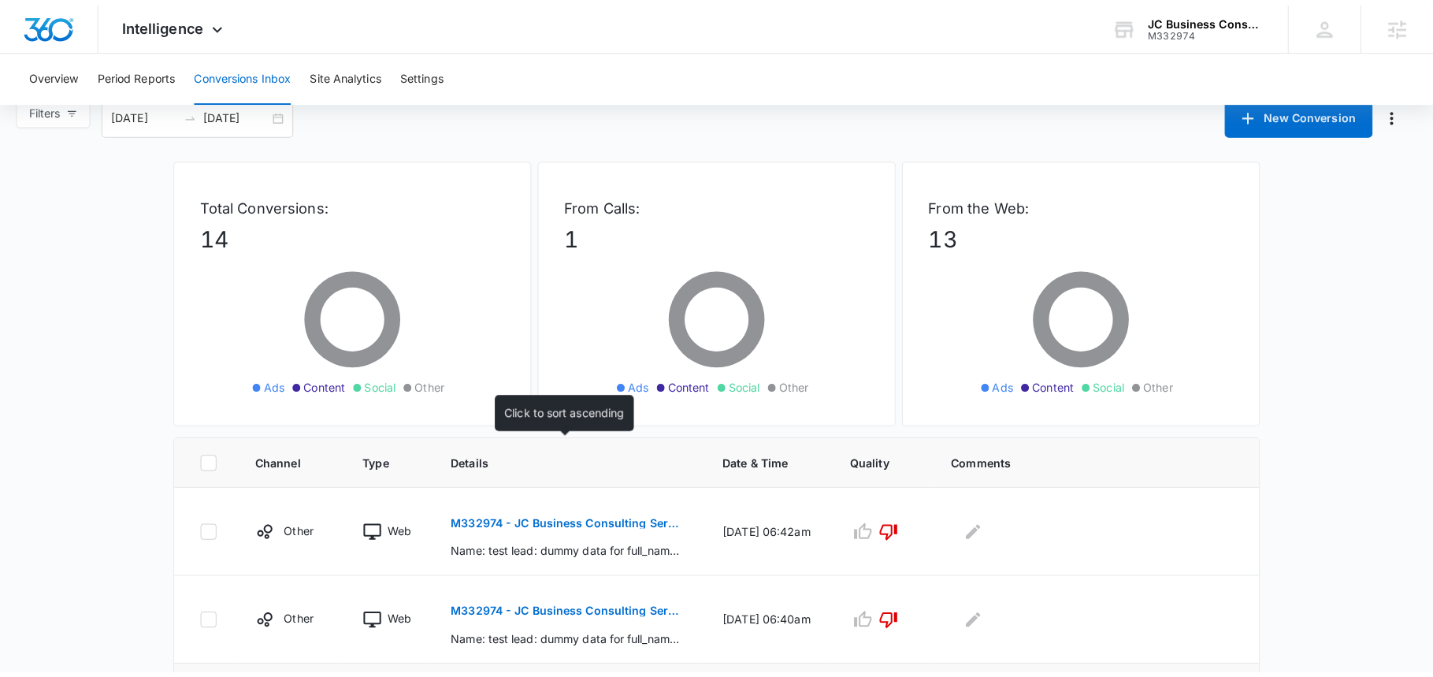
scroll to position [0, 0]
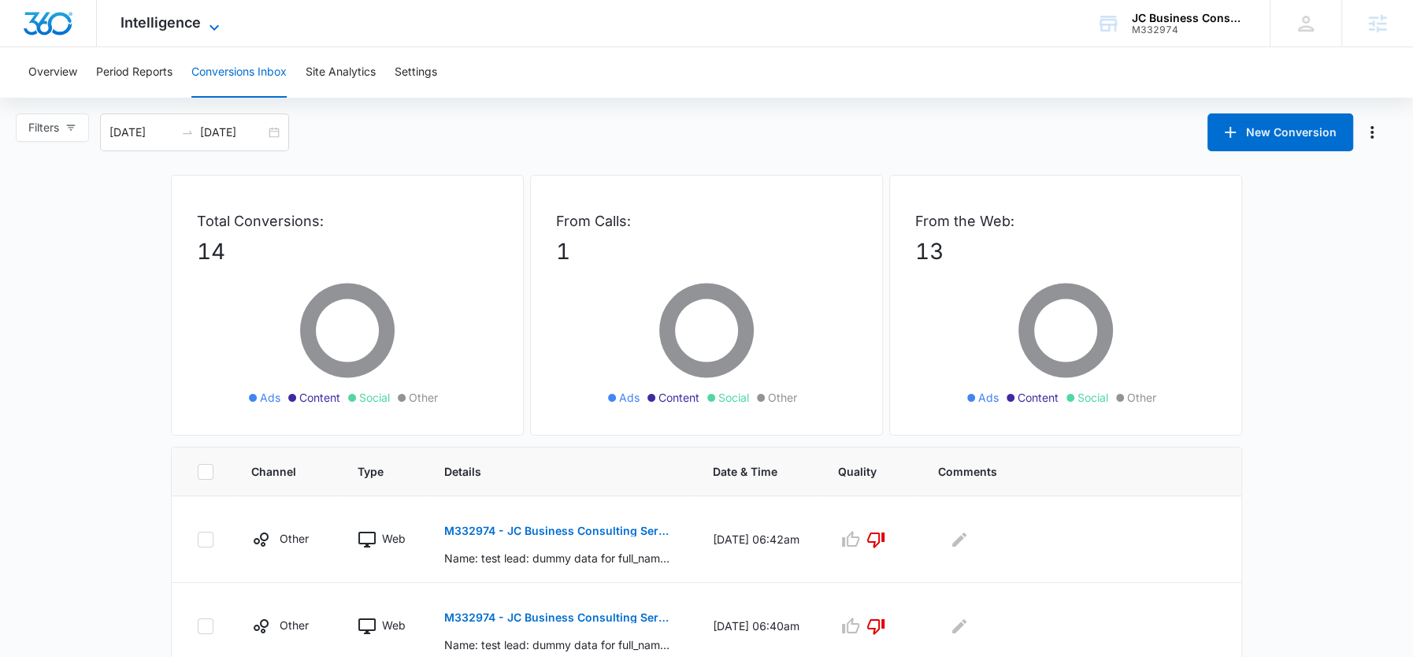
click at [207, 25] on icon at bounding box center [214, 27] width 19 height 19
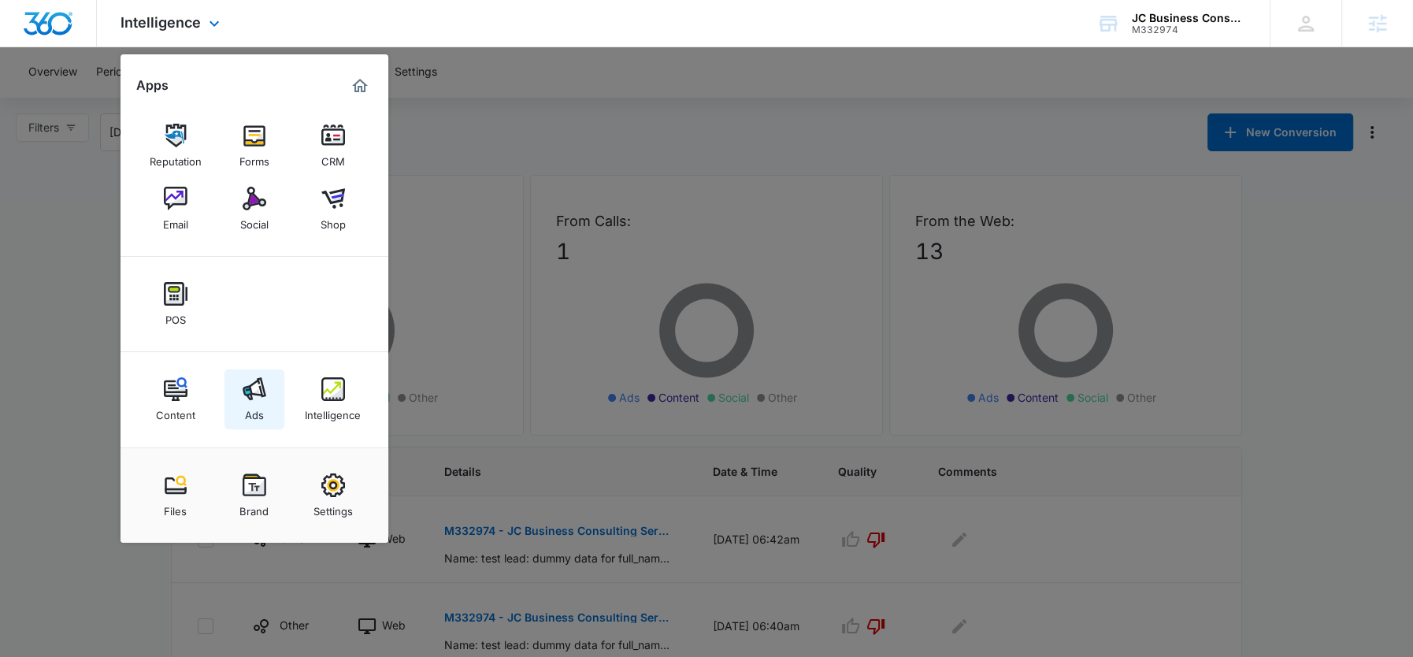
click at [258, 406] on div "Ads" at bounding box center [254, 411] width 19 height 20
